Goal: Task Accomplishment & Management: Complete application form

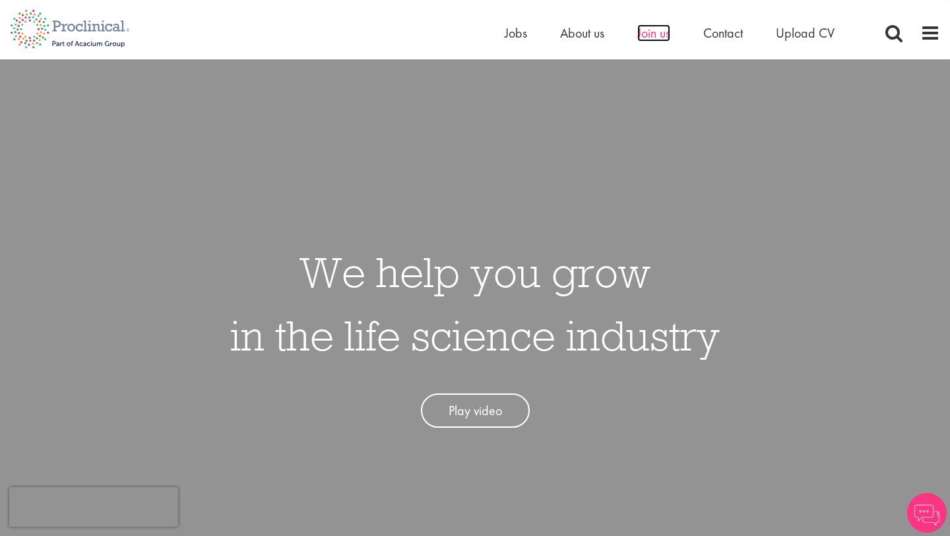
click at [651, 35] on span "Join us" at bounding box center [653, 32] width 33 height 17
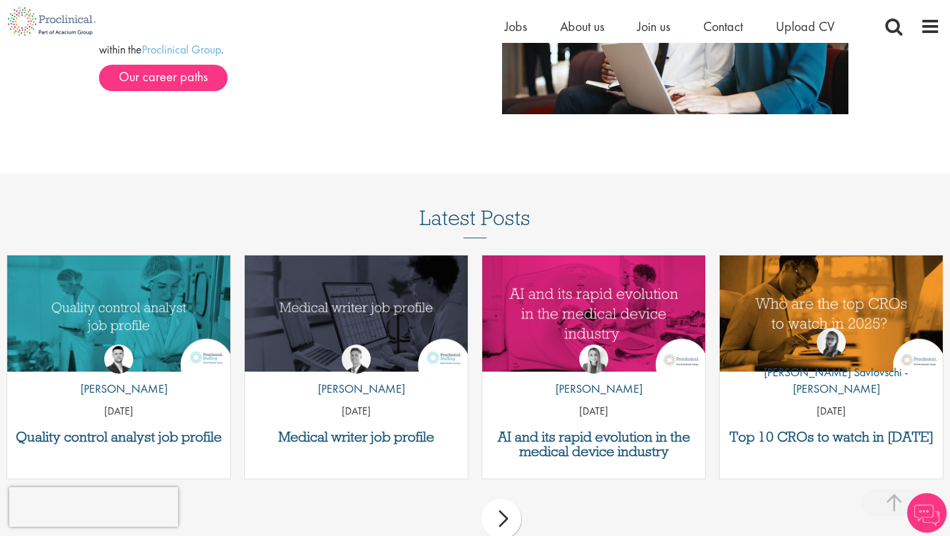
scroll to position [1362, 0]
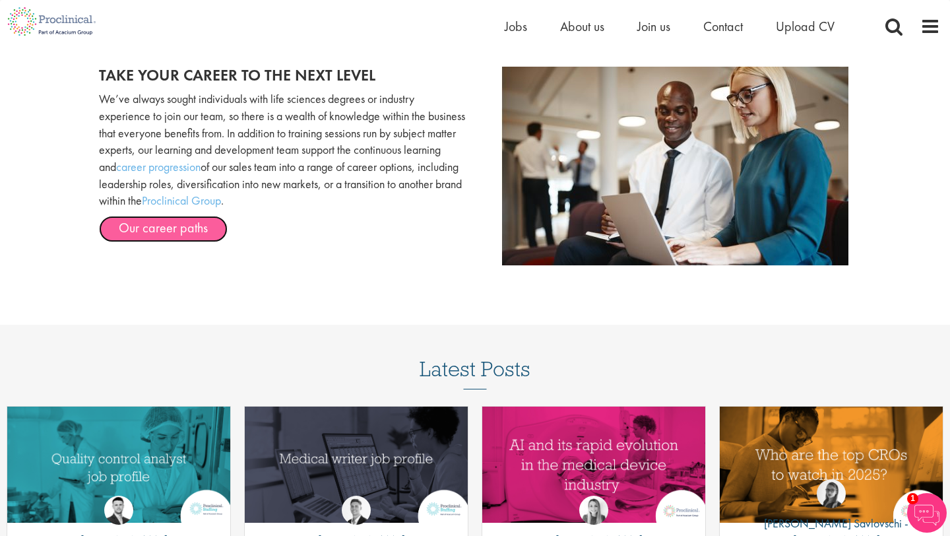
click at [181, 234] on link "Our career paths" at bounding box center [163, 229] width 129 height 26
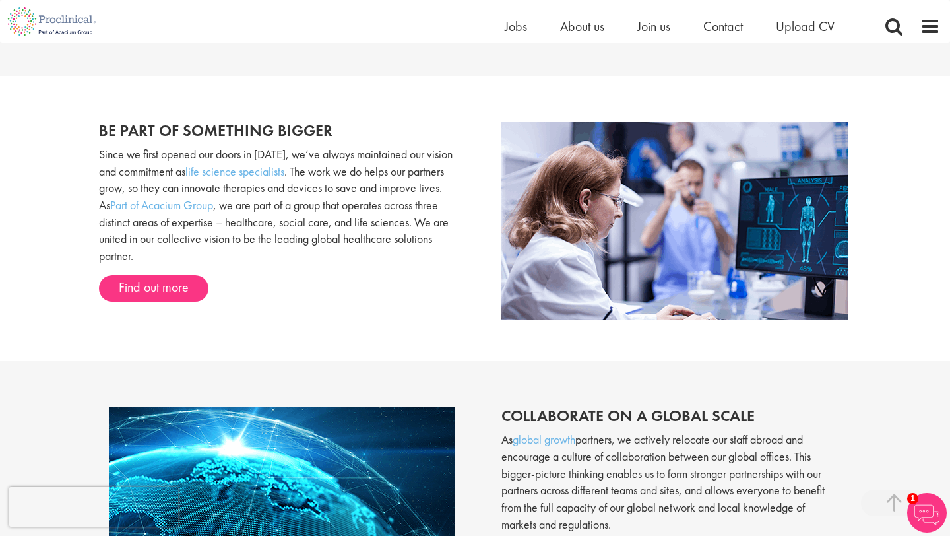
scroll to position [519, 0]
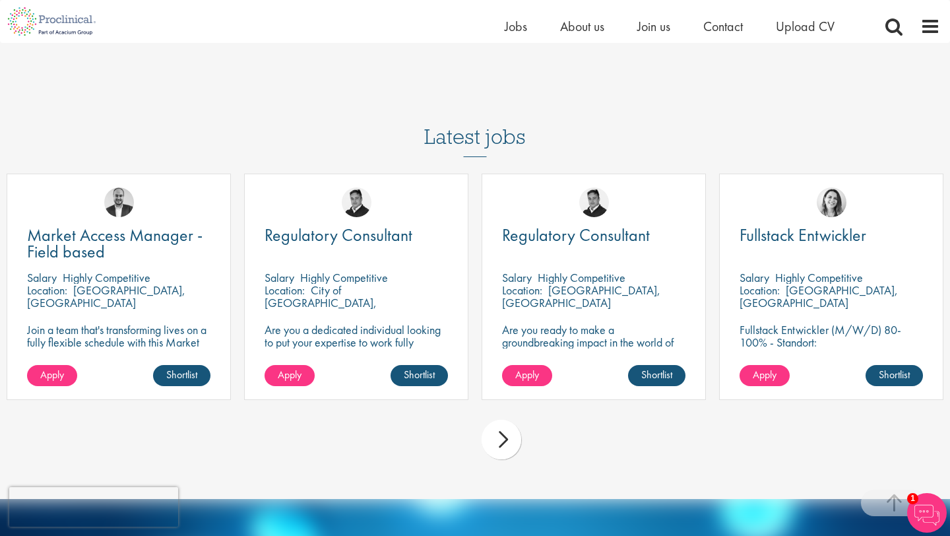
scroll to position [3978, 0]
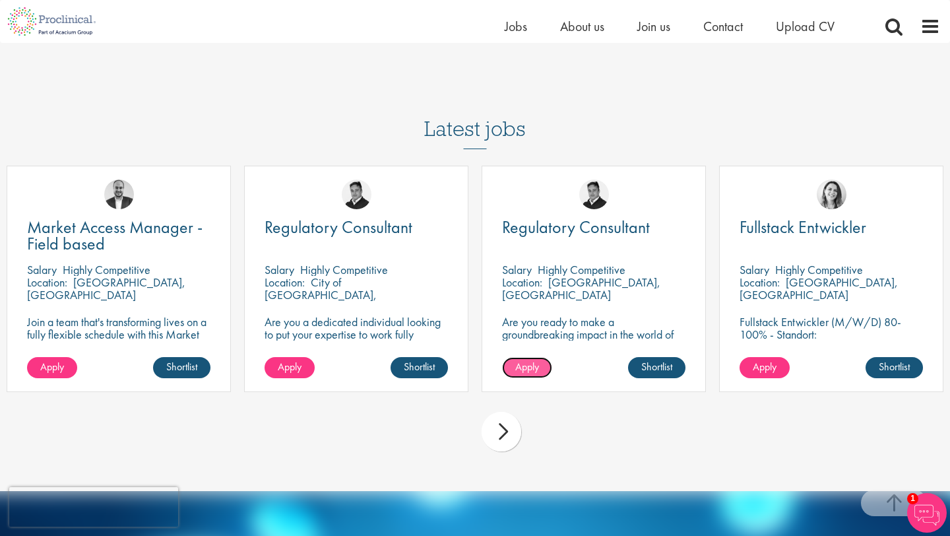
click at [517, 369] on span "Apply" at bounding box center [527, 367] width 24 height 14
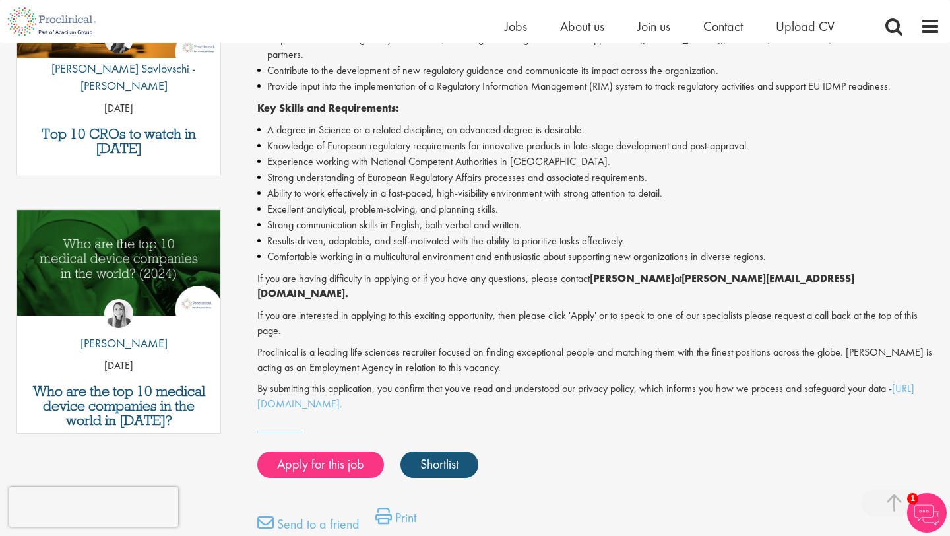
scroll to position [533, 0]
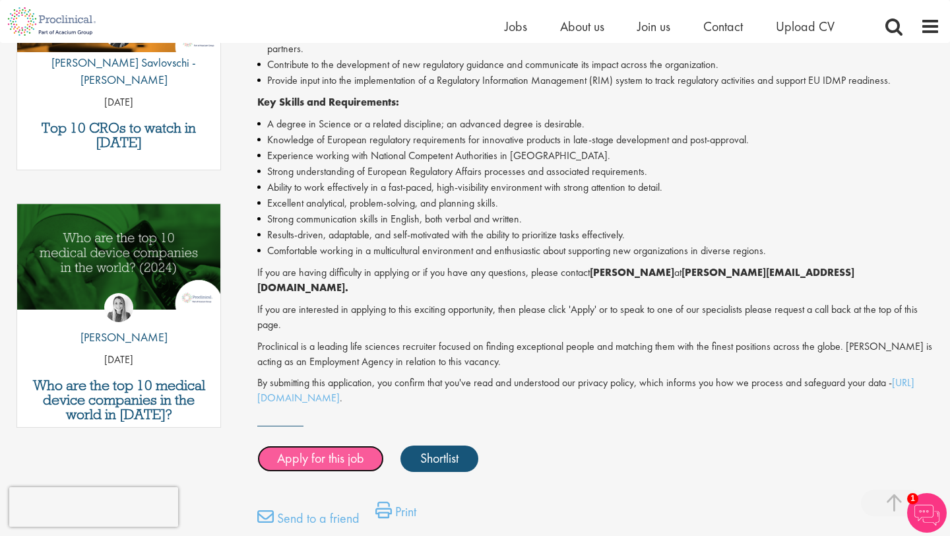
click at [357, 445] on link "Apply for this job" at bounding box center [320, 458] width 127 height 26
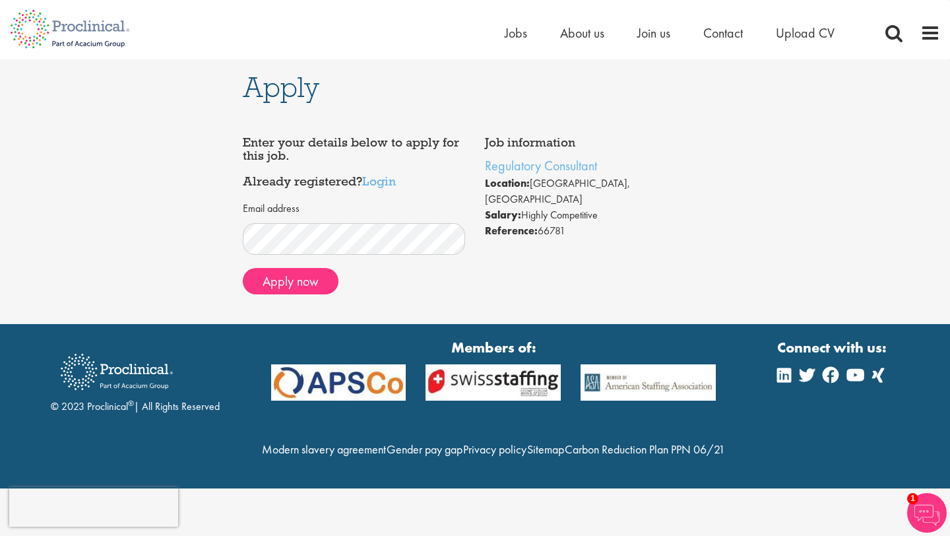
click at [343, 287] on div "Apply now" at bounding box center [354, 281] width 223 height 26
click at [325, 287] on button "Apply now" at bounding box center [291, 281] width 96 height 26
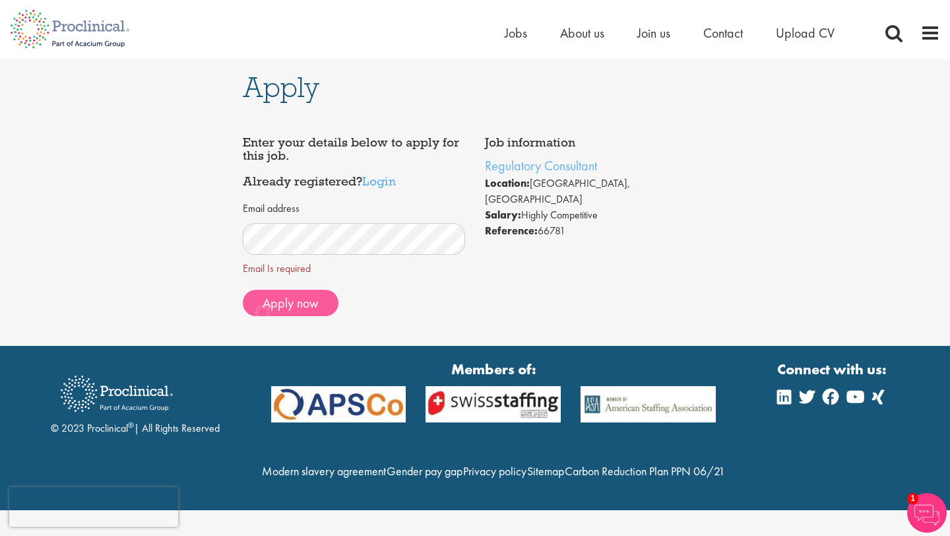
scroll to position [2, 0]
click at [328, 295] on button "Apply now" at bounding box center [291, 303] width 96 height 26
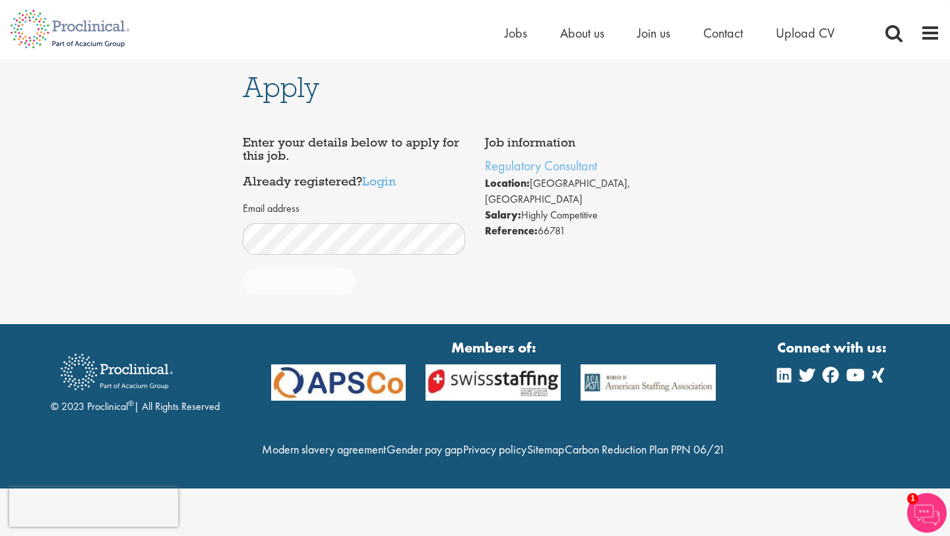
scroll to position [0, 0]
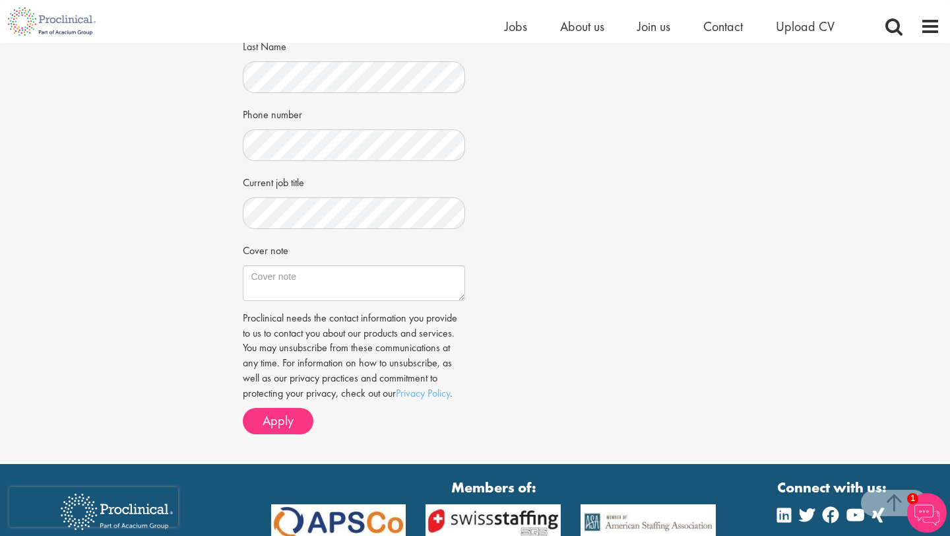
click at [522, 223] on div "Job information Regulatory Consultant Location: [GEOGRAPHIC_DATA], [GEOGRAPHIC_…" at bounding box center [475, 123] width 485 height 641
click at [366, 291] on textarea "Cover note" at bounding box center [354, 283] width 223 height 36
click at [352, 294] on textarea "Cover note" at bounding box center [354, 283] width 223 height 36
click at [298, 290] on textarea "Cover note" at bounding box center [354, 283] width 223 height 36
drag, startPoint x: 316, startPoint y: 252, endPoint x: 211, endPoint y: 253, distance: 104.9
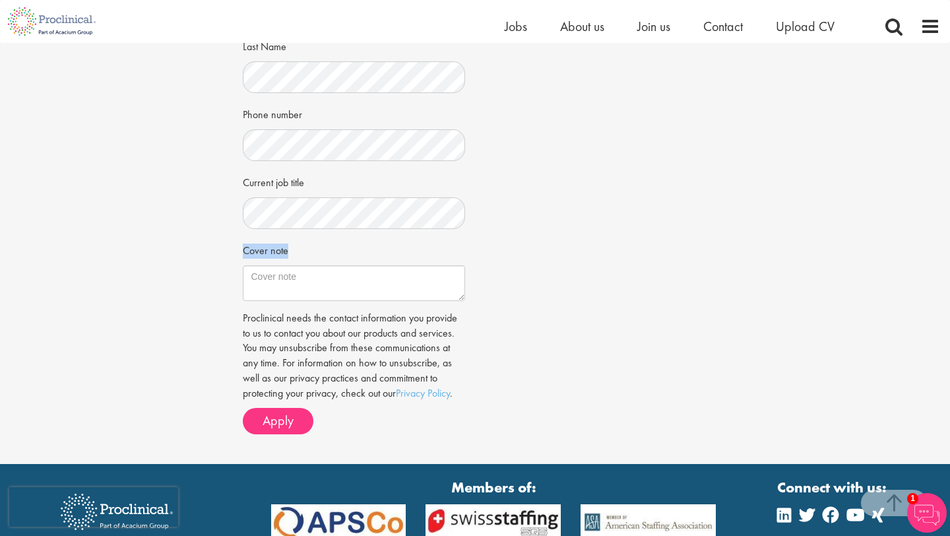
click at [210, 253] on div "Apply Job information Regulatory Consultant Location: [GEOGRAPHIC_DATA], [GEOGR…" at bounding box center [475, 98] width 970 height 730
copy label "Cover note"
click at [431, 295] on textarea "Cover note" at bounding box center [354, 283] width 223 height 36
